Goal: Task Accomplishment & Management: Manage account settings

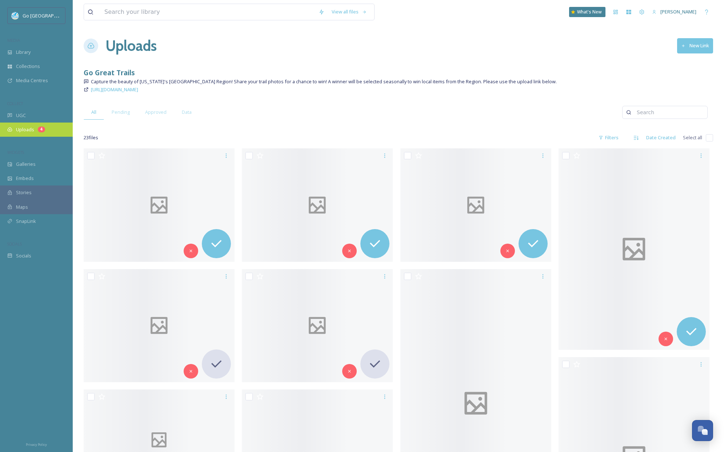
click at [35, 128] on div "Uploads 4" at bounding box center [36, 130] width 73 height 14
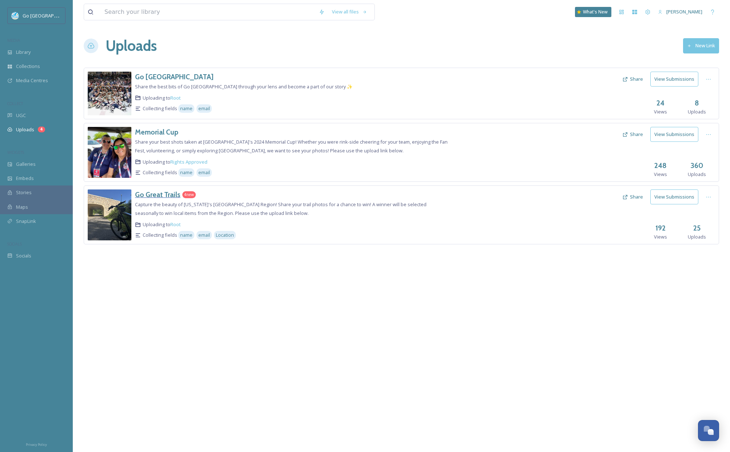
click at [161, 194] on h3 "Go Great Trails" at bounding box center [157, 194] width 45 height 9
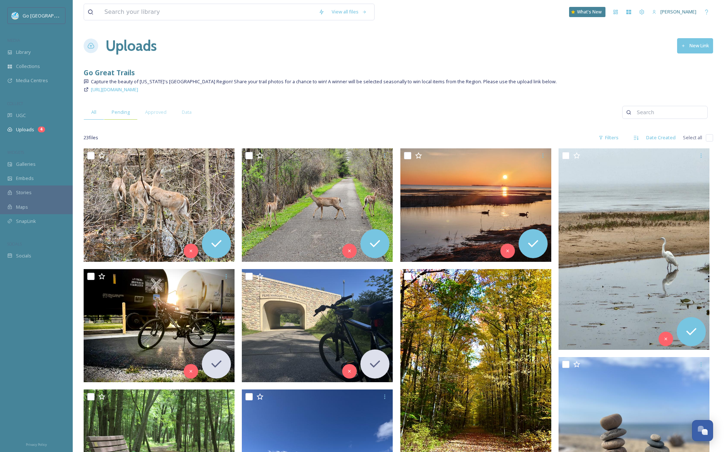
click at [122, 117] on div "Pending" at bounding box center [120, 112] width 33 height 15
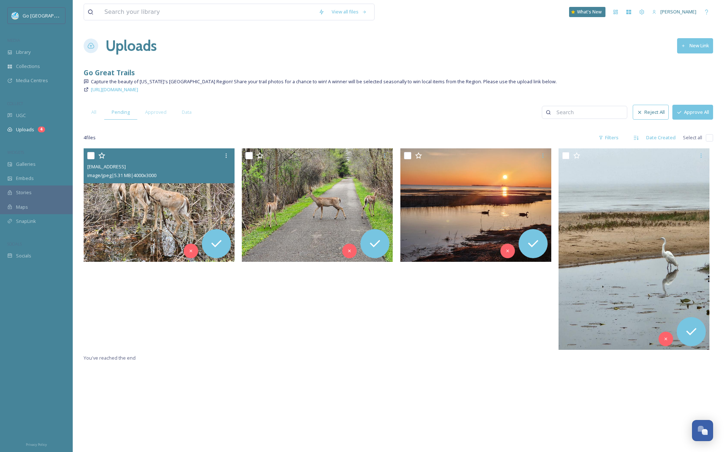
click at [89, 154] on input "checkbox" at bounding box center [90, 155] width 7 height 7
checkbox input "true"
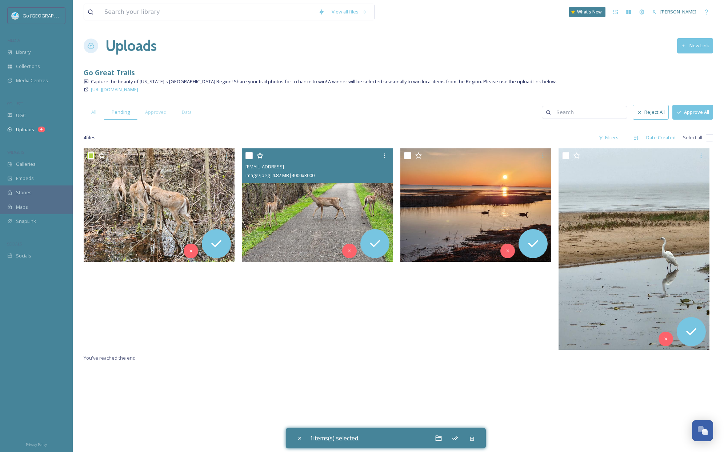
click at [246, 156] on input "checkbox" at bounding box center [249, 155] width 7 height 7
checkbox input "true"
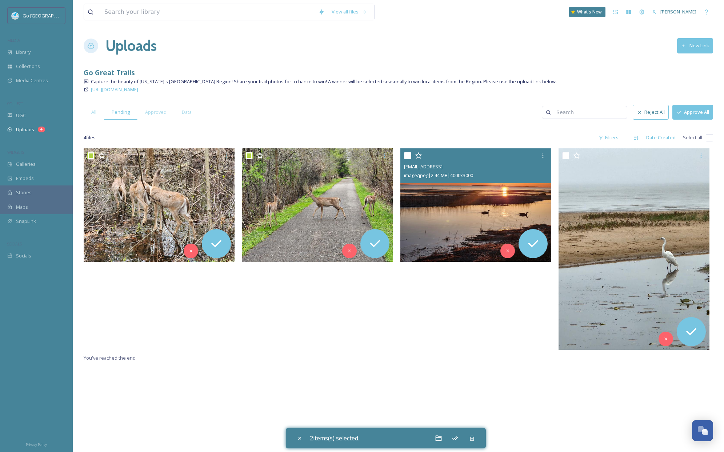
click at [408, 156] on input "checkbox" at bounding box center [407, 155] width 7 height 7
checkbox input "true"
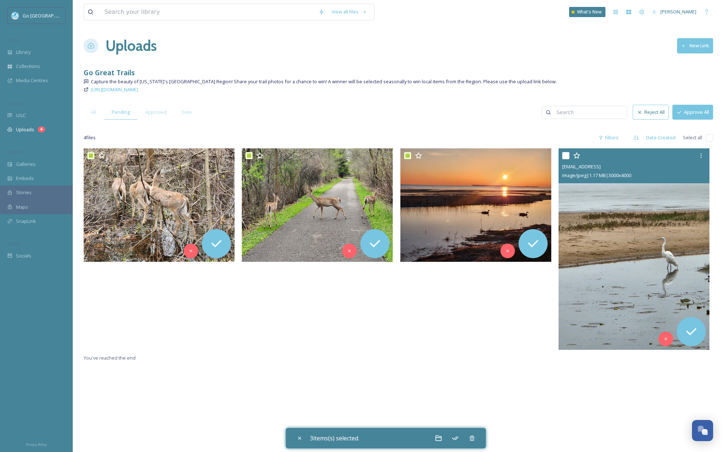
click at [564, 157] on input "checkbox" at bounding box center [565, 155] width 7 height 7
checkbox input "true"
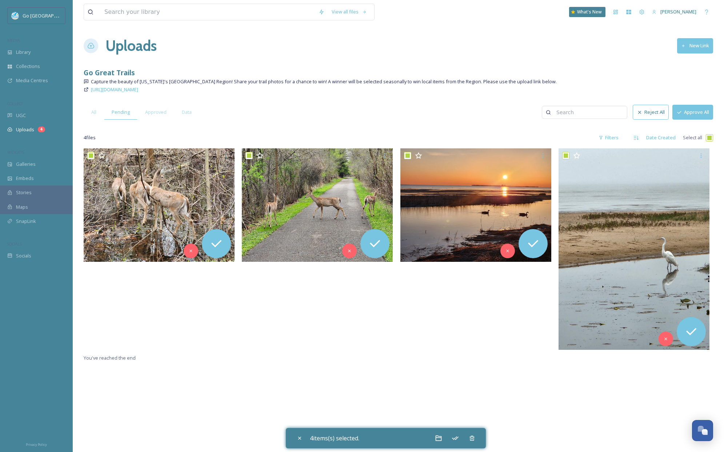
click at [703, 107] on button "Approve All" at bounding box center [693, 112] width 41 height 15
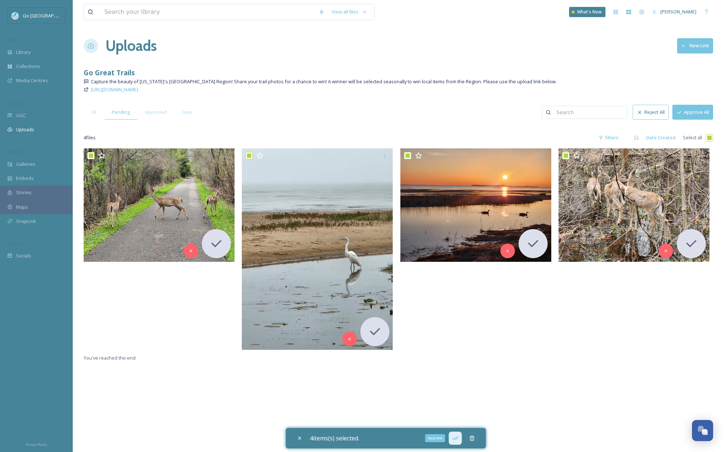
click at [457, 438] on icon at bounding box center [455, 438] width 7 height 7
click at [53, 128] on div "Uploads" at bounding box center [36, 130] width 73 height 14
